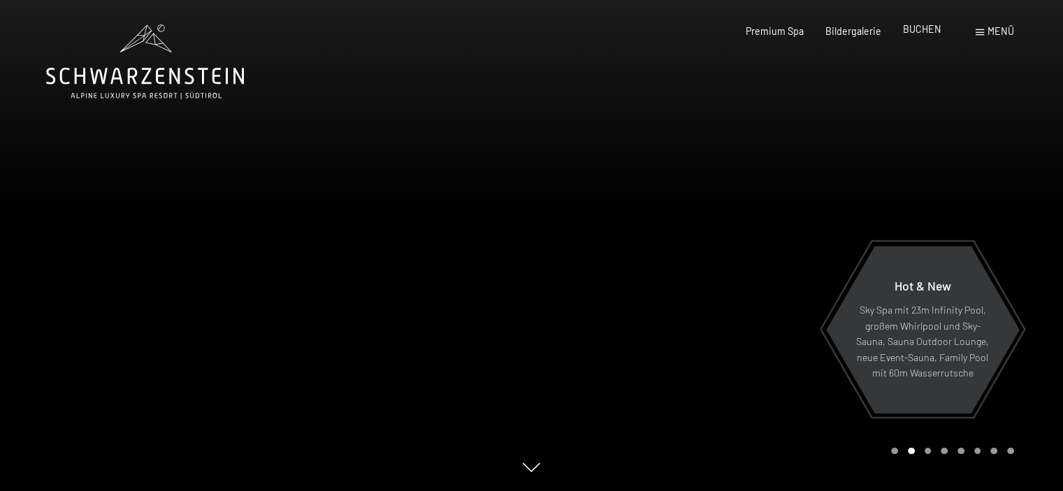
click at [921, 36] on div "BUCHEN" at bounding box center [922, 29] width 38 height 14
click at [926, 26] on span "BUCHEN" at bounding box center [922, 29] width 38 height 12
click at [922, 29] on span "BUCHEN" at bounding box center [922, 29] width 38 height 12
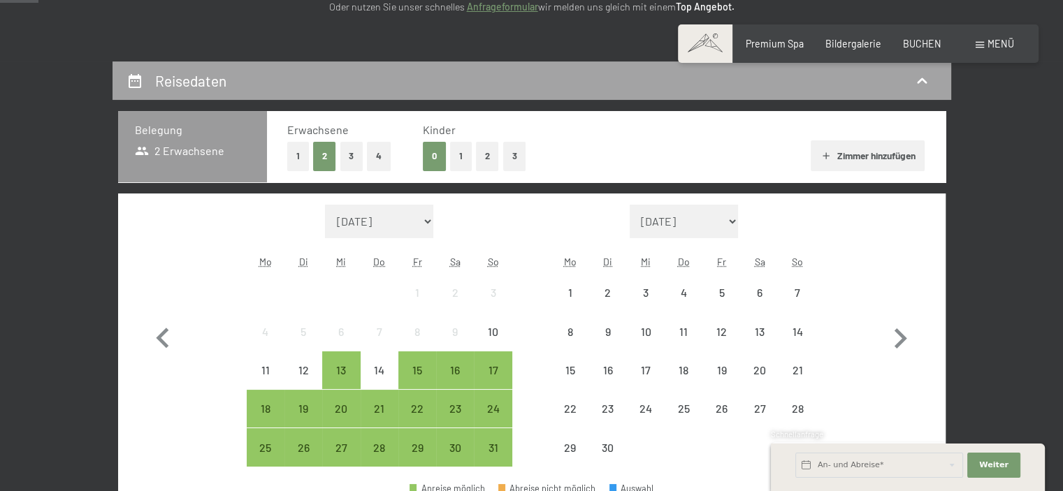
scroll to position [264, 0]
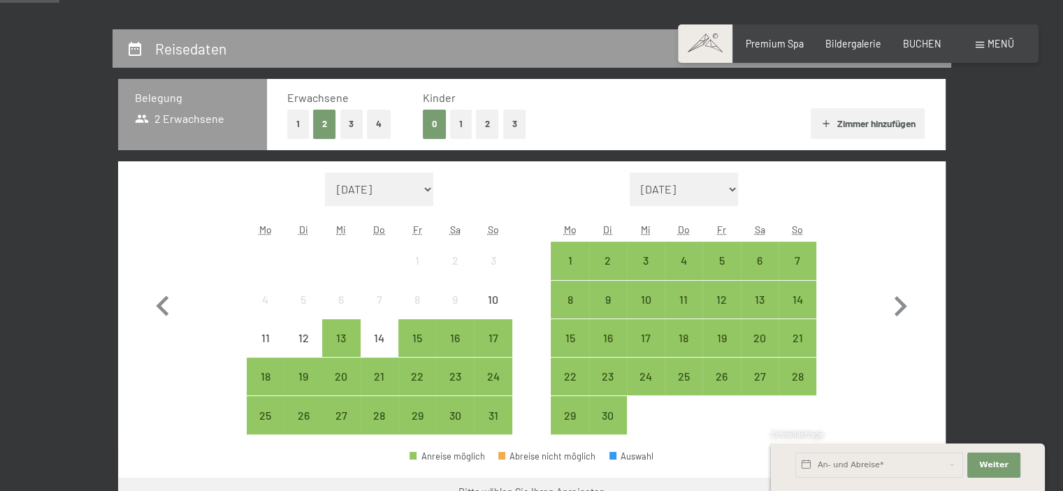
click at [492, 120] on button "2" at bounding box center [487, 124] width 23 height 29
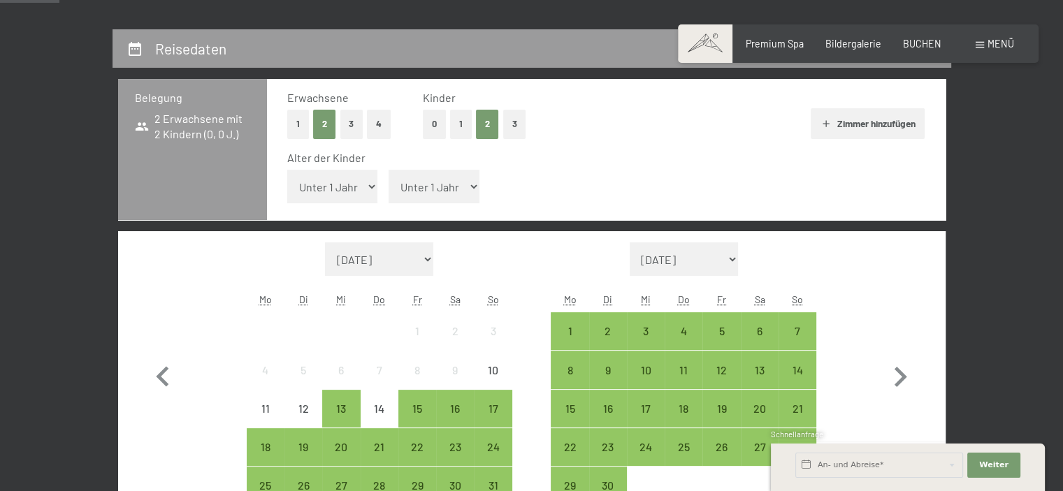
click at [348, 185] on select "Unter 1 Jahr 1 Jahr 2 Jahre 3 Jahre 4 Jahre 5 Jahre 6 Jahre 7 Jahre 8 Jahre 9 J…" at bounding box center [332, 187] width 91 height 34
select select "8"
click at [287, 170] on select "Unter 1 Jahr 1 Jahr 2 Jahre 3 Jahre 4 Jahre 5 Jahre 6 Jahre 7 Jahre 8 Jahre 9 J…" at bounding box center [332, 187] width 91 height 34
click at [442, 186] on select "Unter 1 Jahr 1 Jahr 2 Jahre 3 Jahre 4 Jahre 5 Jahre 6 Jahre 7 Jahre 8 Jahre 9 J…" at bounding box center [434, 187] width 91 height 34
select select "10"
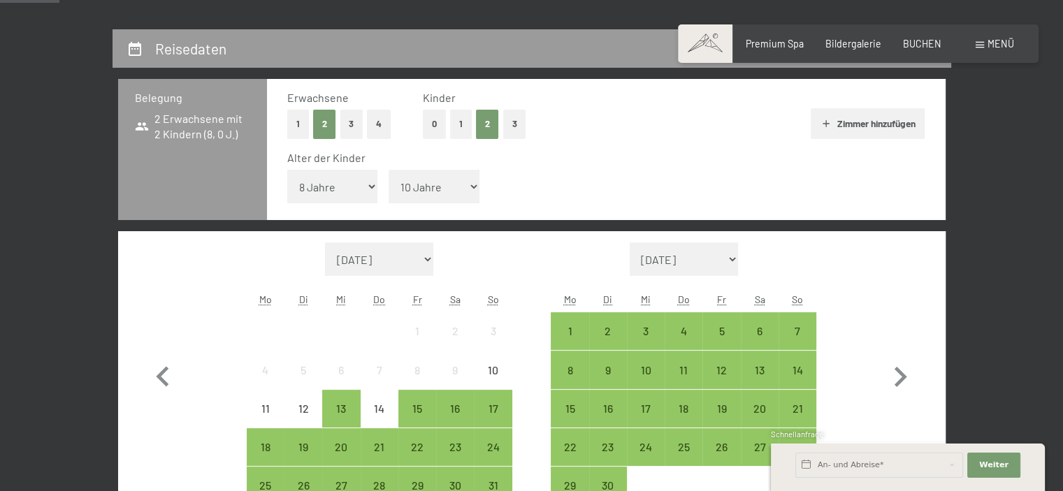
click at [389, 170] on select "Unter 1 Jahr 1 Jahr 2 Jahre 3 Jahre 4 Jahre 5 Jahre 6 Jahre 7 Jahre 8 Jahre 9 J…" at bounding box center [434, 187] width 91 height 34
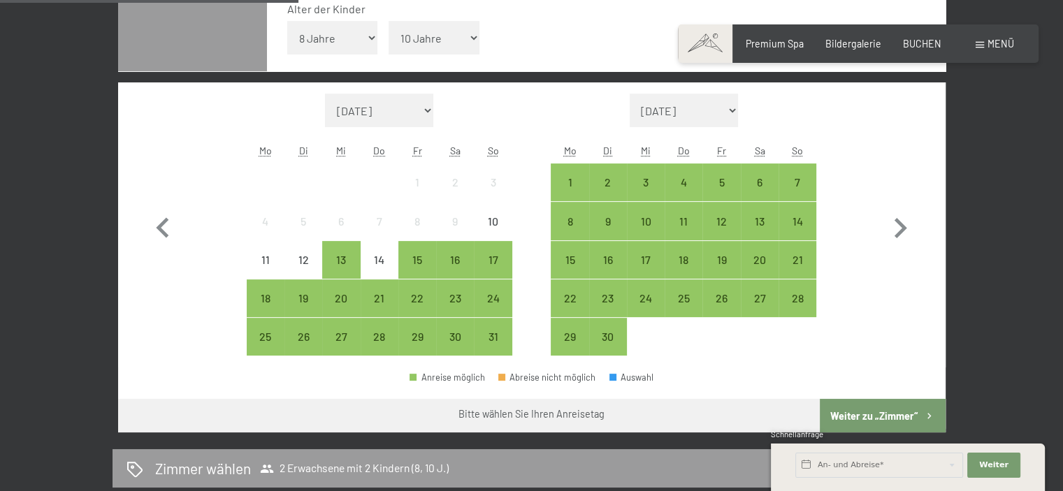
scroll to position [414, 0]
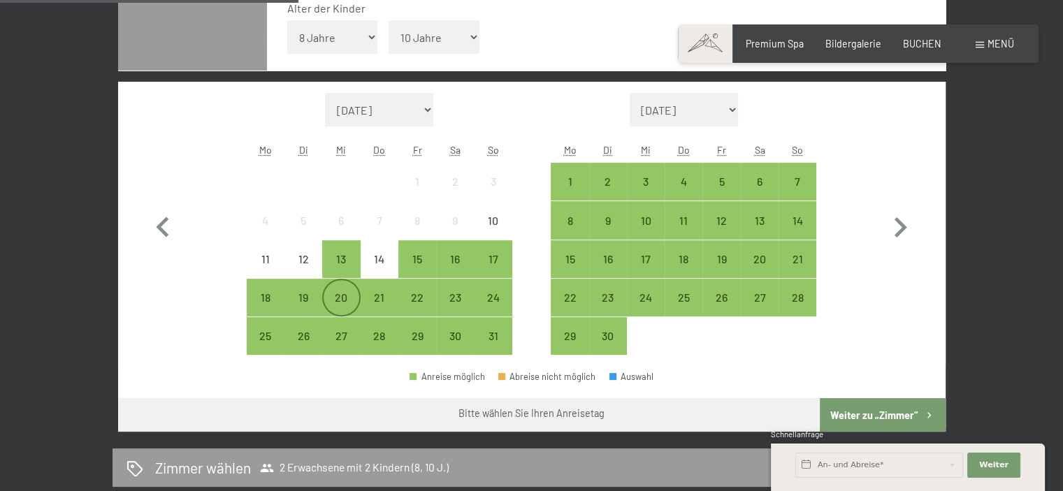
click at [334, 292] on div "20" at bounding box center [341, 309] width 35 height 35
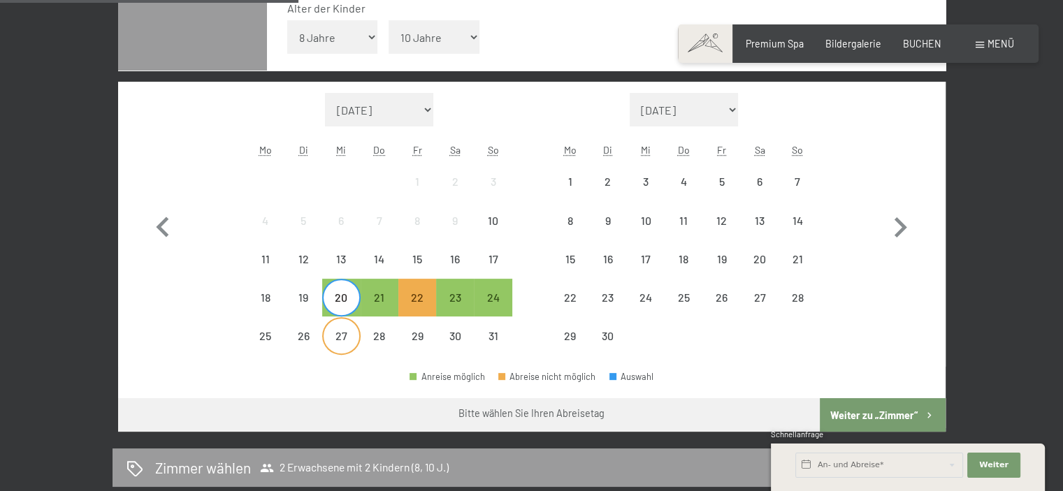
click at [341, 332] on div "27" at bounding box center [341, 348] width 35 height 35
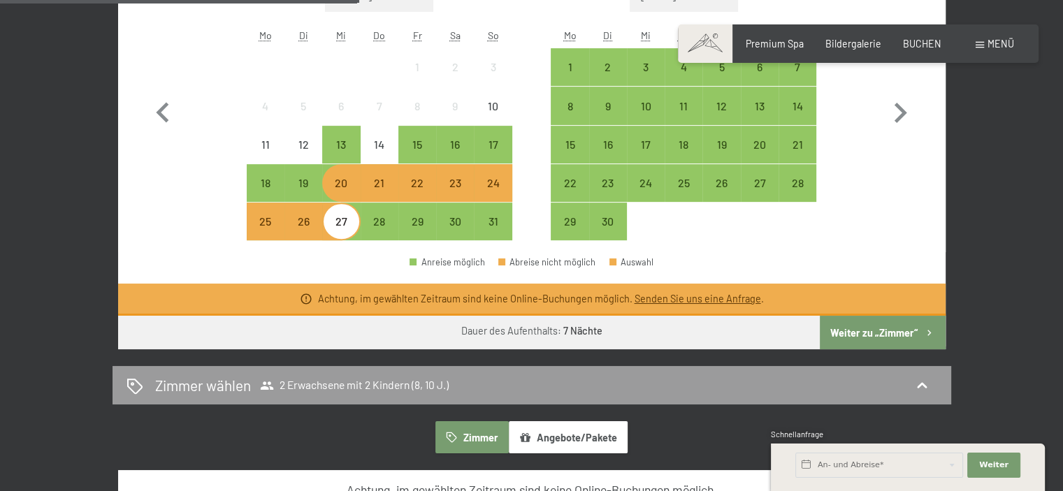
scroll to position [535, 0]
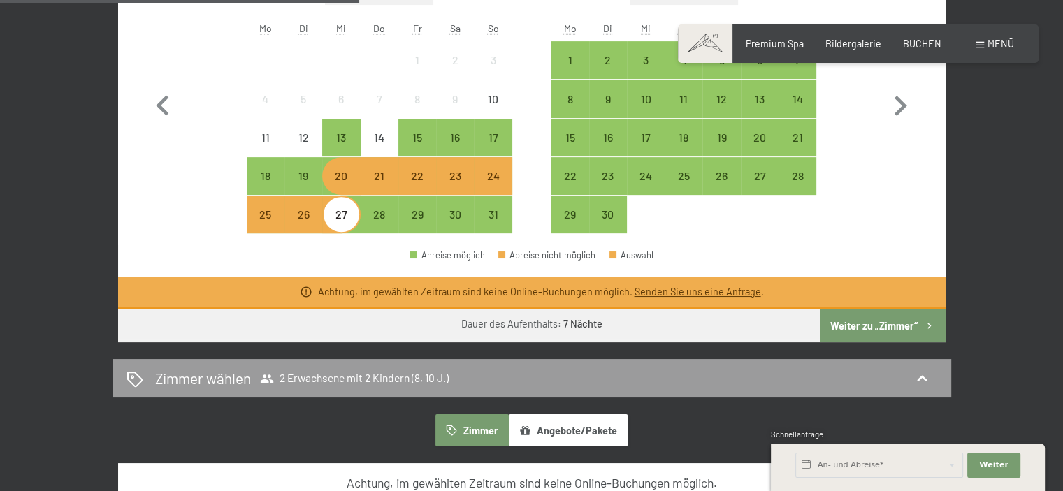
click at [854, 324] on button "Weiter zu „Zimmer“" at bounding box center [882, 326] width 125 height 34
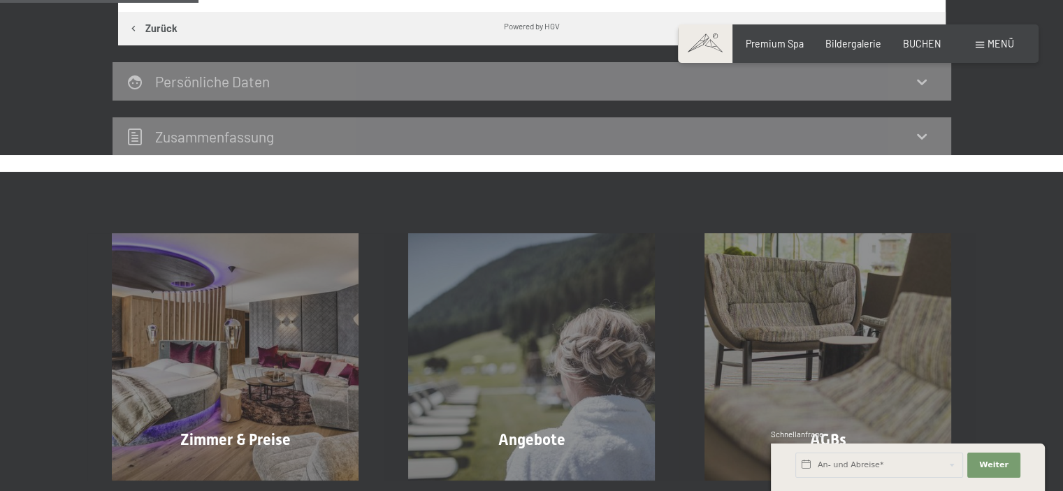
scroll to position [294, 0]
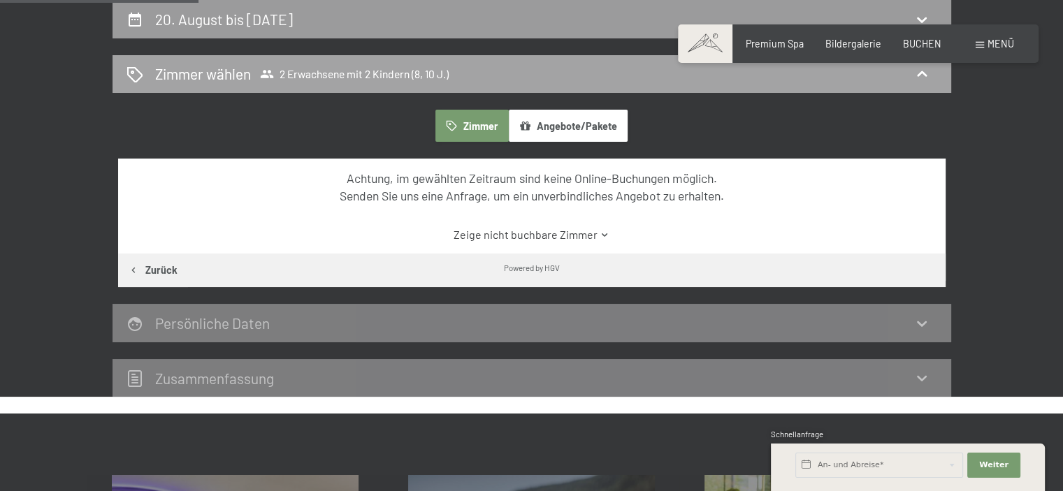
click at [261, 80] on icon at bounding box center [267, 74] width 14 height 14
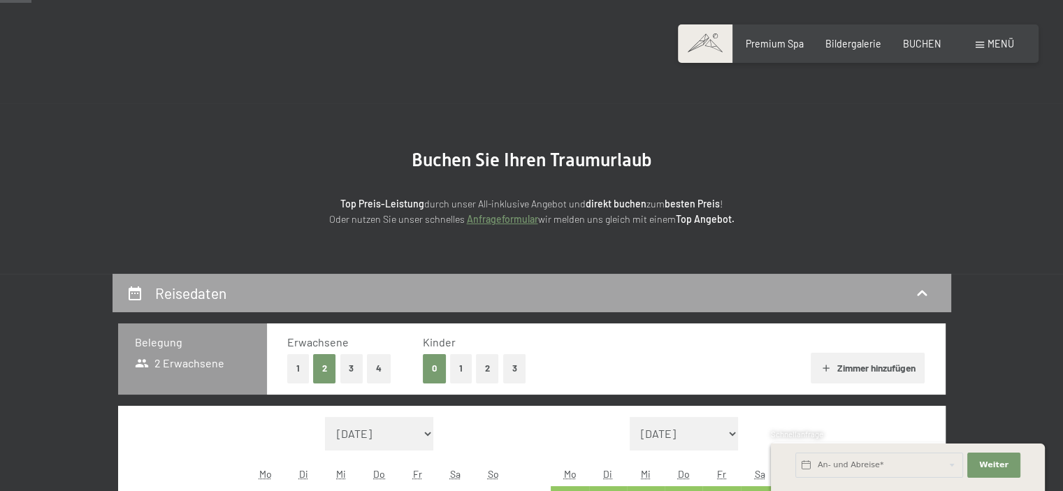
scroll to position [215, 0]
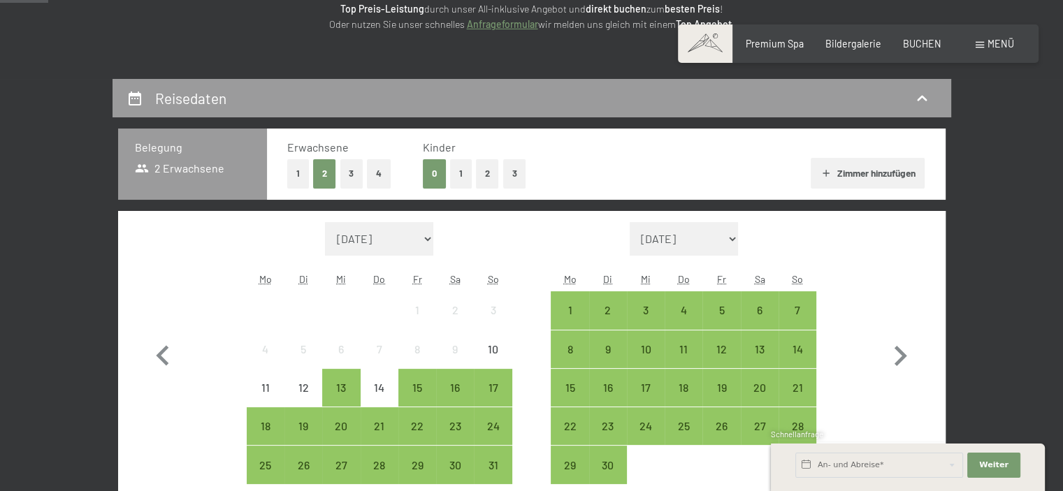
click at [483, 181] on button "2" at bounding box center [487, 173] width 23 height 29
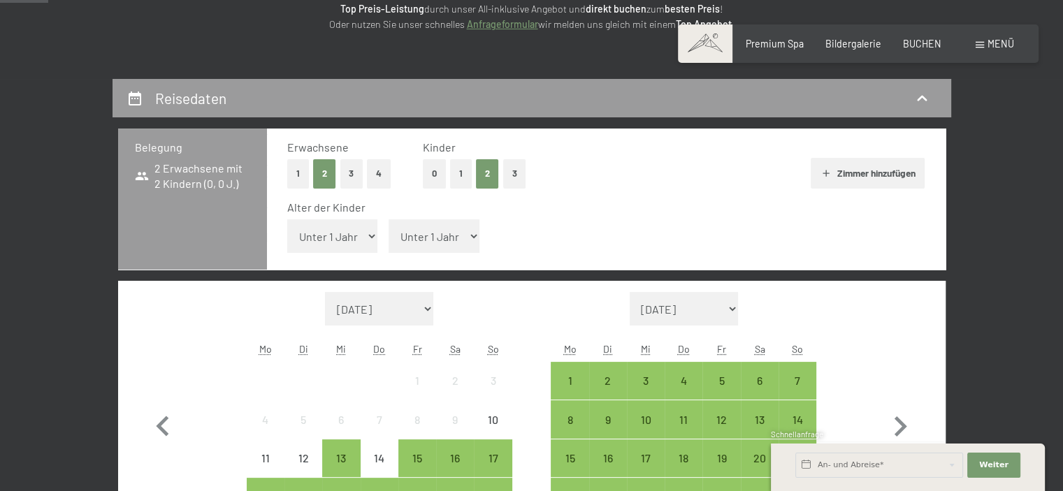
click at [321, 240] on select "Unter 1 Jahr 1 Jahr 2 Jahre 3 Jahre 4 Jahre 5 Jahre 6 Jahre 7 Jahre 8 Jahre 9 J…" at bounding box center [332, 237] width 91 height 34
select select "10"
click at [287, 220] on select "Unter 1 Jahr 1 Jahr 2 Jahre 3 Jahre 4 Jahre 5 Jahre 6 Jahre 7 Jahre 8 Jahre 9 J…" at bounding box center [332, 237] width 91 height 34
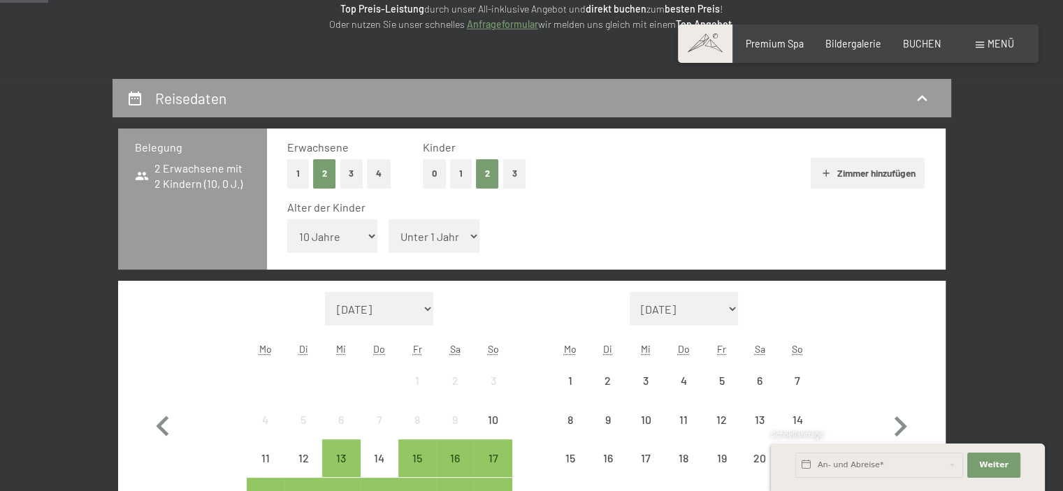
click at [415, 250] on select "Unter 1 Jahr 1 Jahr 2 Jahre 3 Jahre 4 Jahre 5 Jahre 6 Jahre 7 Jahre 8 Jahre 9 J…" at bounding box center [434, 237] width 91 height 34
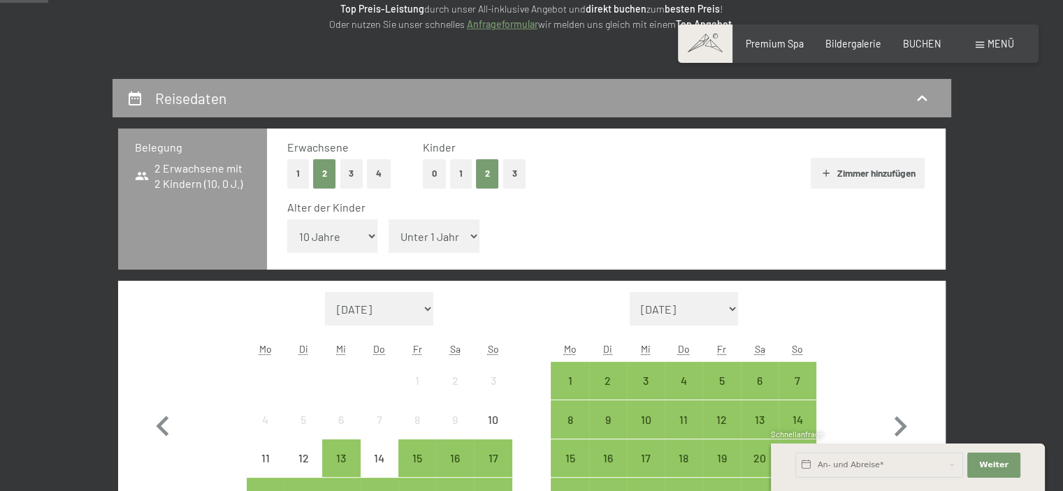
select select "8"
click at [389, 220] on select "Unter 1 Jahr 1 Jahr 2 Jahre 3 Jahre 4 Jahre 5 Jahre 6 Jahre 7 Jahre 8 Jahre 9 J…" at bounding box center [434, 237] width 91 height 34
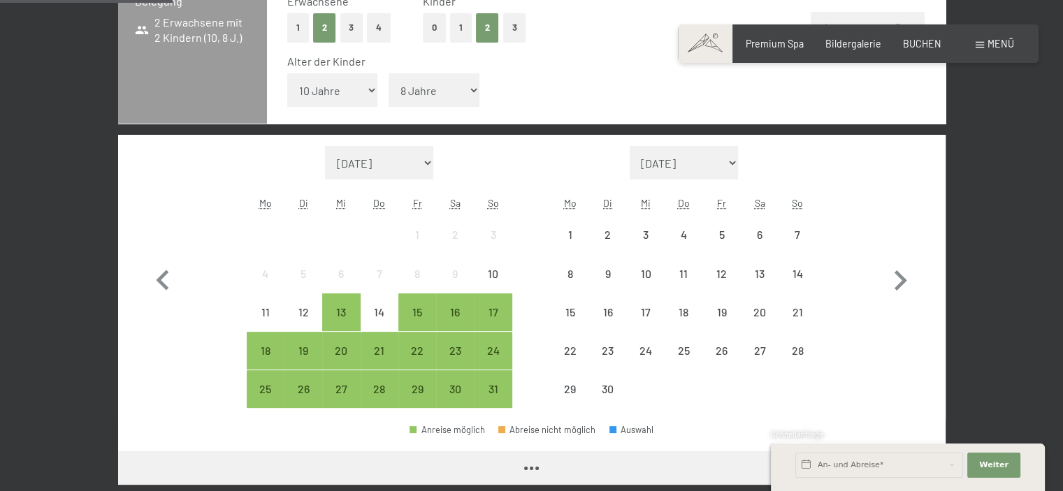
scroll to position [403, 0]
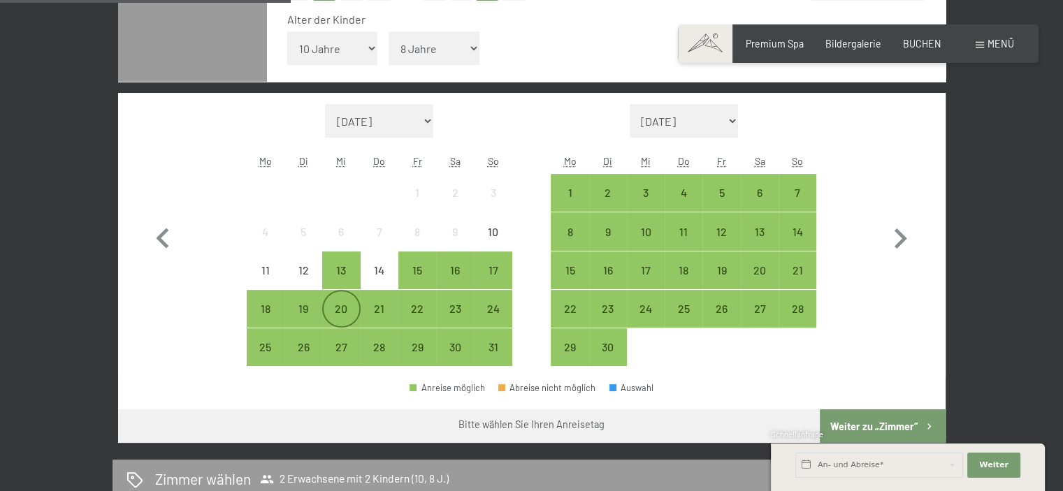
click at [340, 306] on div "20" at bounding box center [341, 320] width 35 height 35
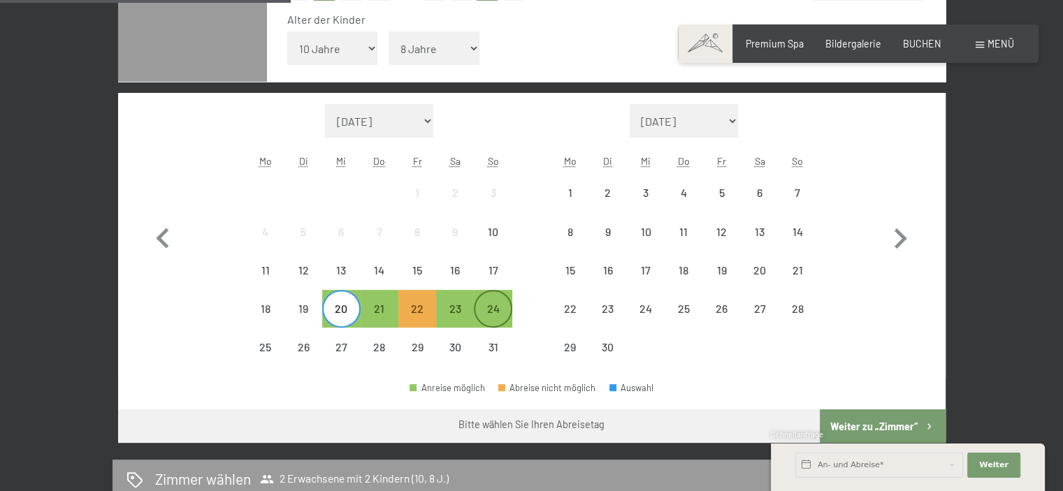
click at [498, 303] on div "24" at bounding box center [492, 320] width 35 height 35
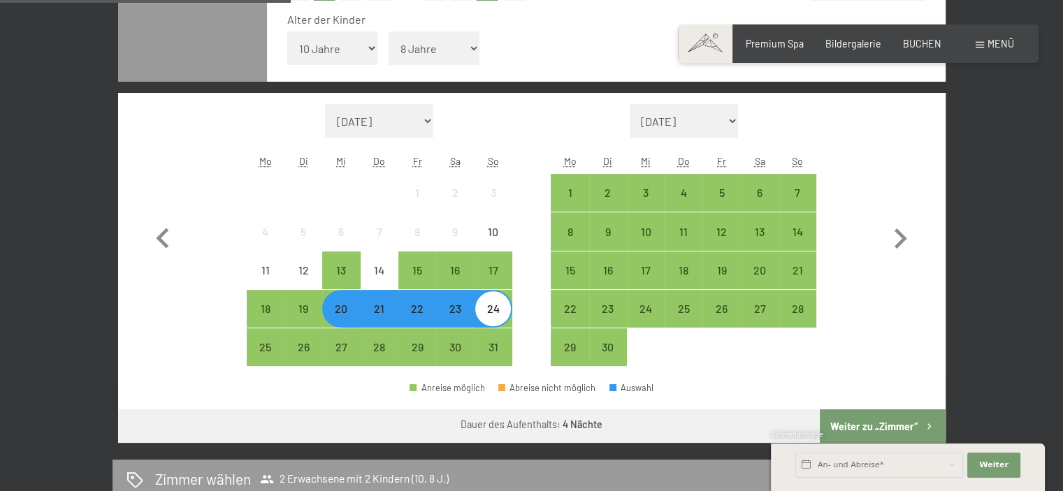
click at [872, 426] on button "Weiter zu „Zimmer“" at bounding box center [882, 427] width 125 height 34
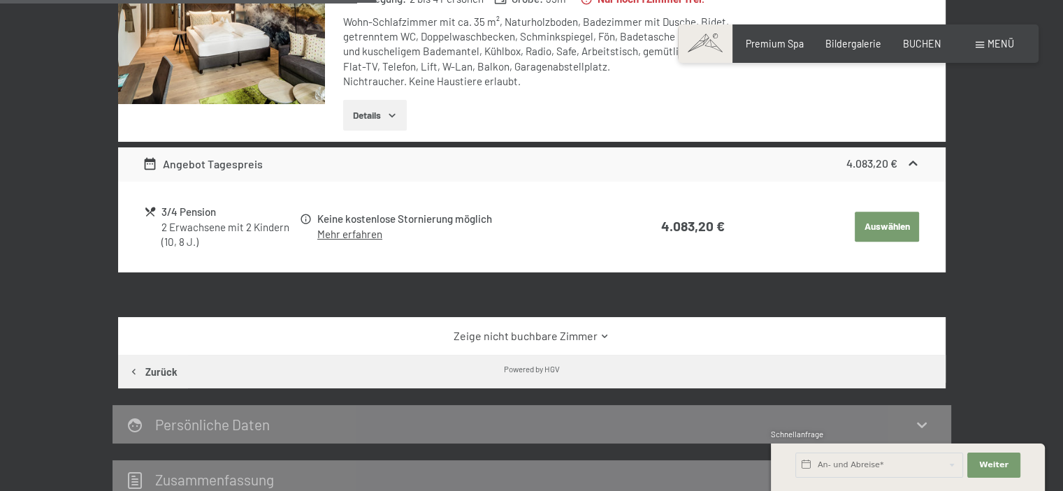
scroll to position [509, 0]
